Goal: Navigation & Orientation: Go to known website

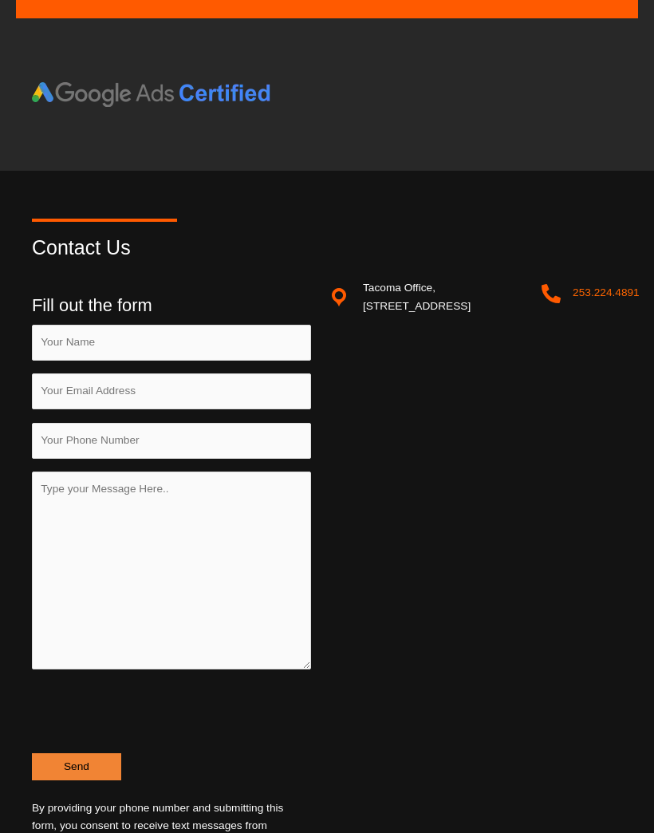
scroll to position [2176, 0]
